Goal: Information Seeking & Learning: Learn about a topic

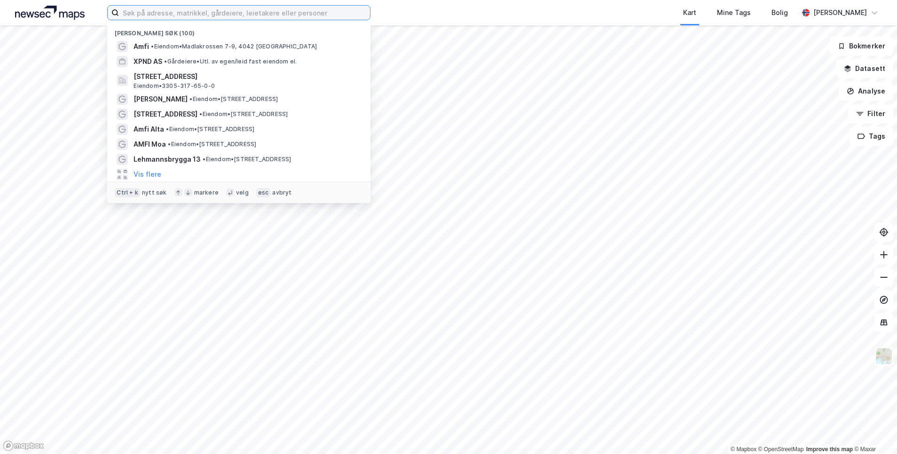
click at [148, 15] on input at bounding box center [244, 13] width 251 height 14
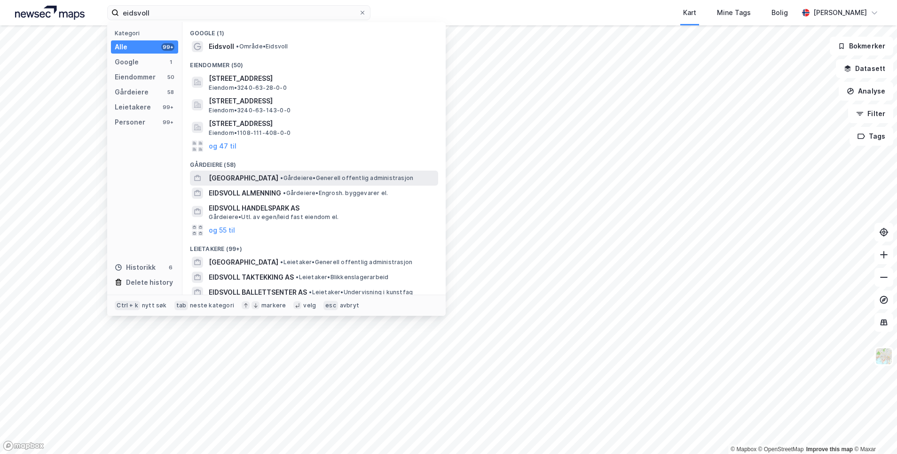
click at [251, 178] on span "[GEOGRAPHIC_DATA]" at bounding box center [244, 177] width 70 height 11
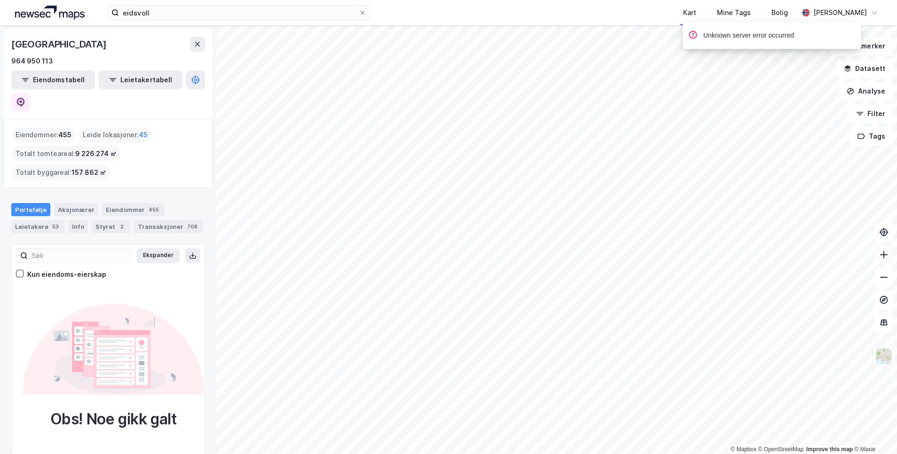
click at [883, 256] on icon at bounding box center [883, 254] width 9 height 9
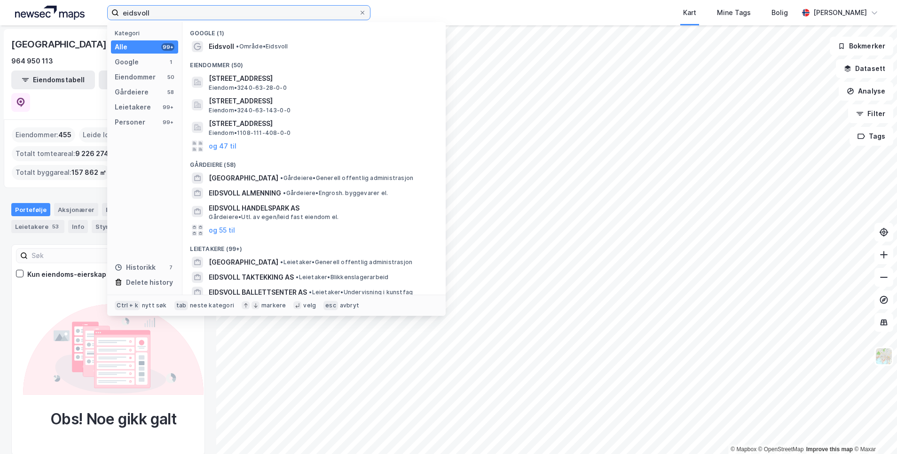
click at [192, 15] on input "eidsvoll" at bounding box center [239, 13] width 240 height 14
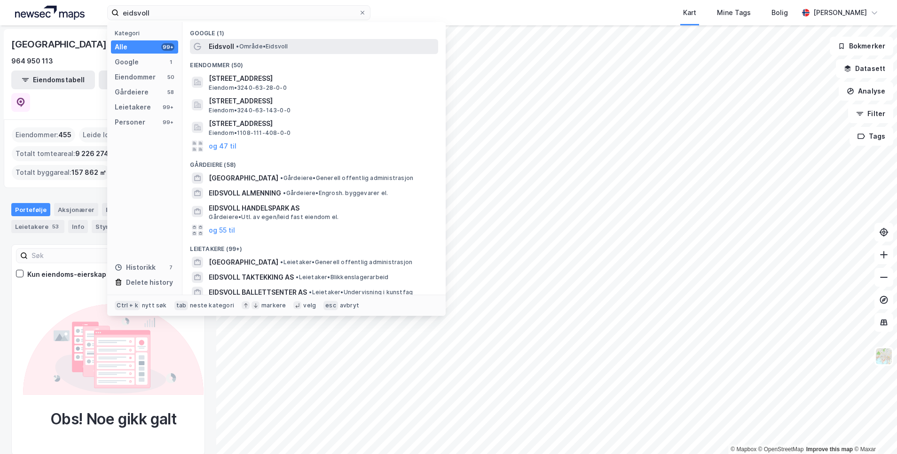
click at [237, 42] on div "Eidsvoll • Område • [GEOGRAPHIC_DATA]" at bounding box center [322, 46] width 227 height 11
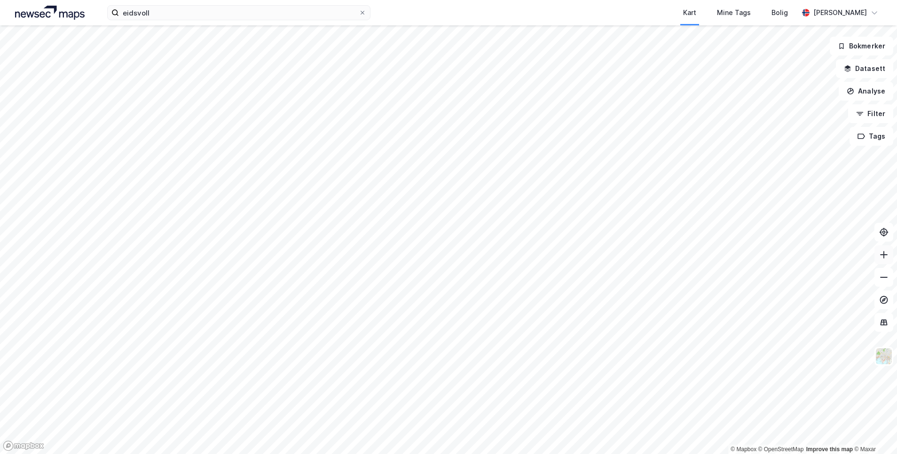
click at [890, 258] on button at bounding box center [883, 254] width 19 height 19
click at [877, 273] on button at bounding box center [883, 277] width 19 height 19
click at [878, 252] on button at bounding box center [883, 254] width 19 height 19
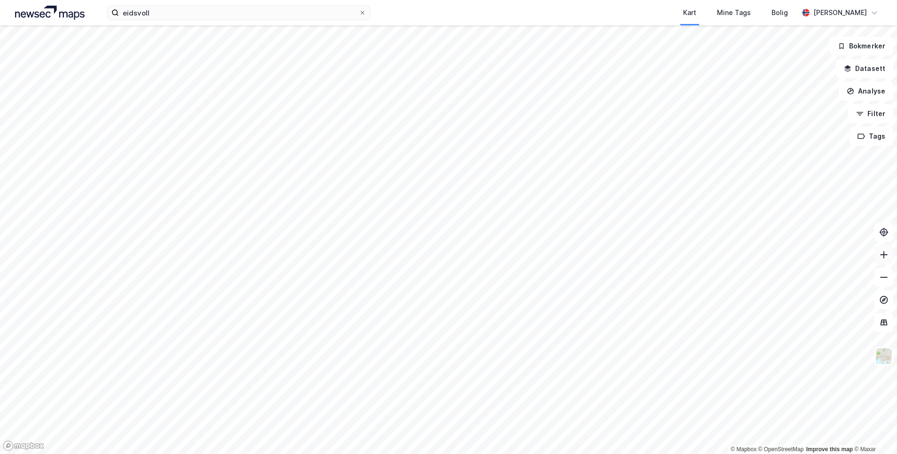
click at [878, 252] on button at bounding box center [883, 254] width 19 height 19
click at [885, 263] on button at bounding box center [883, 254] width 19 height 19
click at [881, 257] on icon at bounding box center [883, 254] width 9 height 9
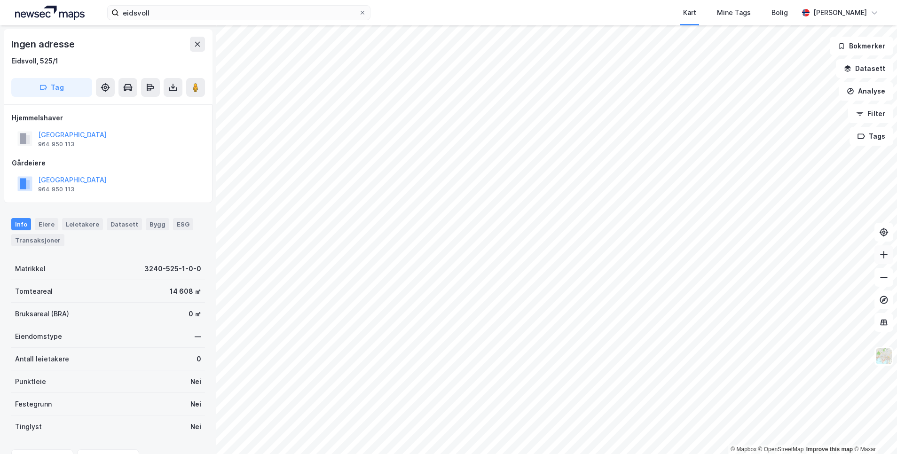
click at [885, 258] on icon at bounding box center [883, 254] width 9 height 9
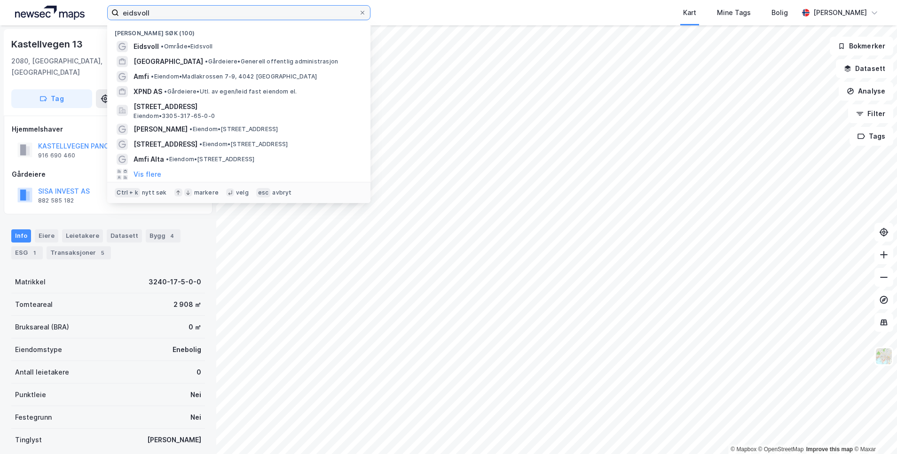
click at [161, 10] on input "eidsvoll" at bounding box center [239, 13] width 240 height 14
drag, startPoint x: 161, startPoint y: 10, endPoint x: 54, endPoint y: 16, distance: 107.8
click at [54, 16] on div "eidsvoll Nylige søk (100) Eidsvoll • Område • Eidsvoll [GEOGRAPHIC_DATA] • Gård…" at bounding box center [448, 12] width 897 height 25
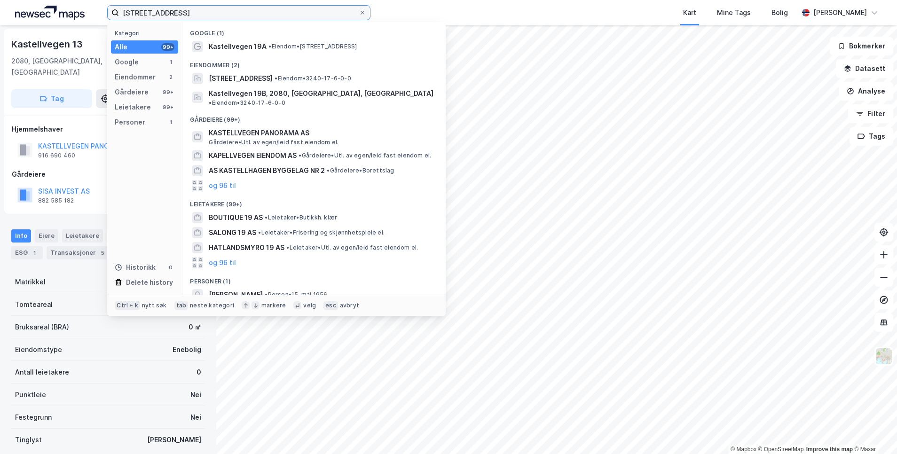
type input "[STREET_ADDRESS]"
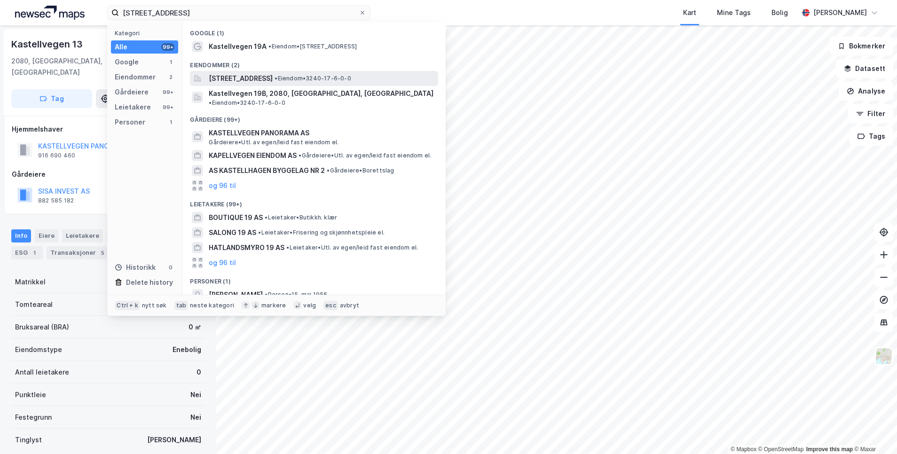
click at [248, 76] on span "[STREET_ADDRESS]" at bounding box center [241, 78] width 64 height 11
